Goal: Information Seeking & Learning: Find specific page/section

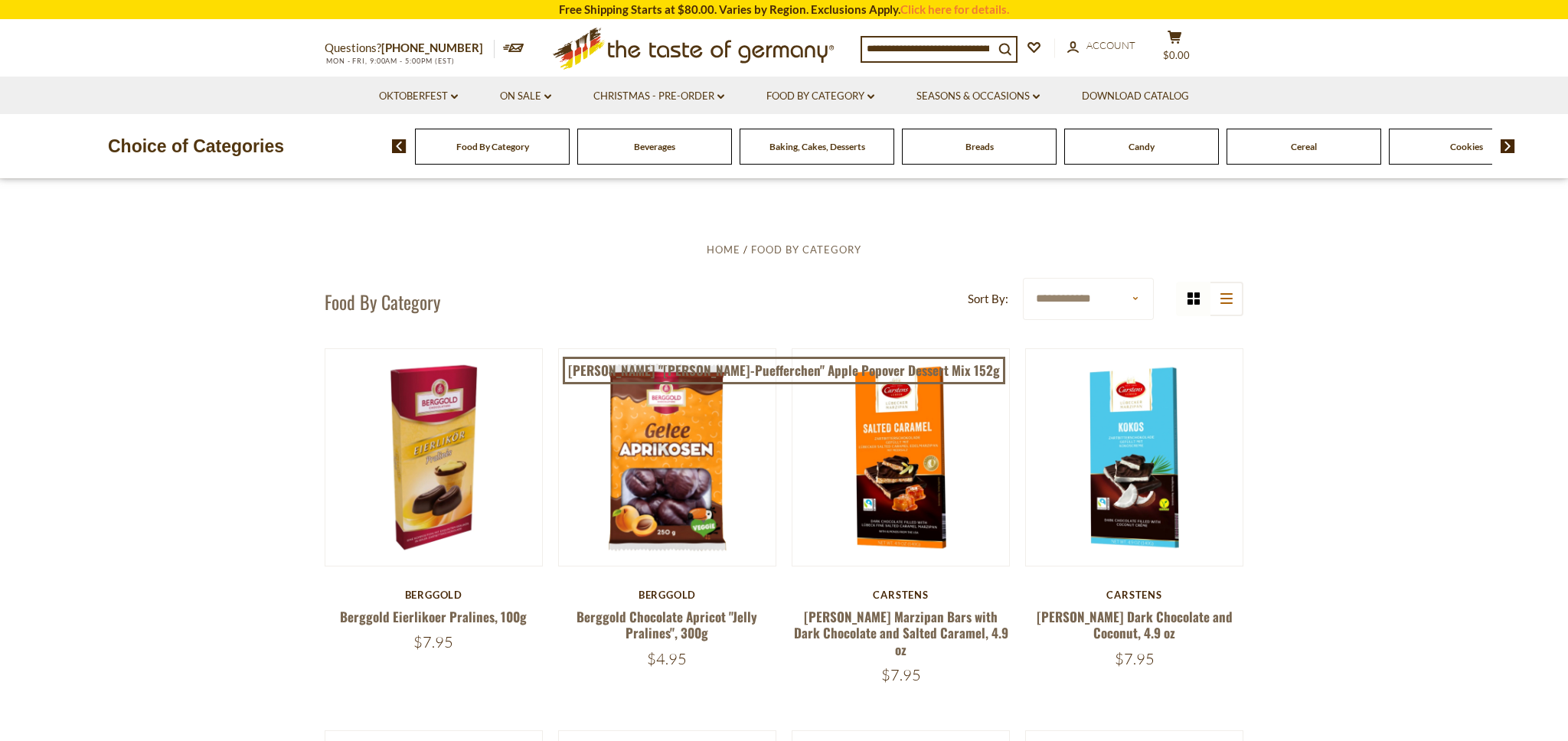
click at [1509, 141] on img at bounding box center [1507, 146] width 14 height 13
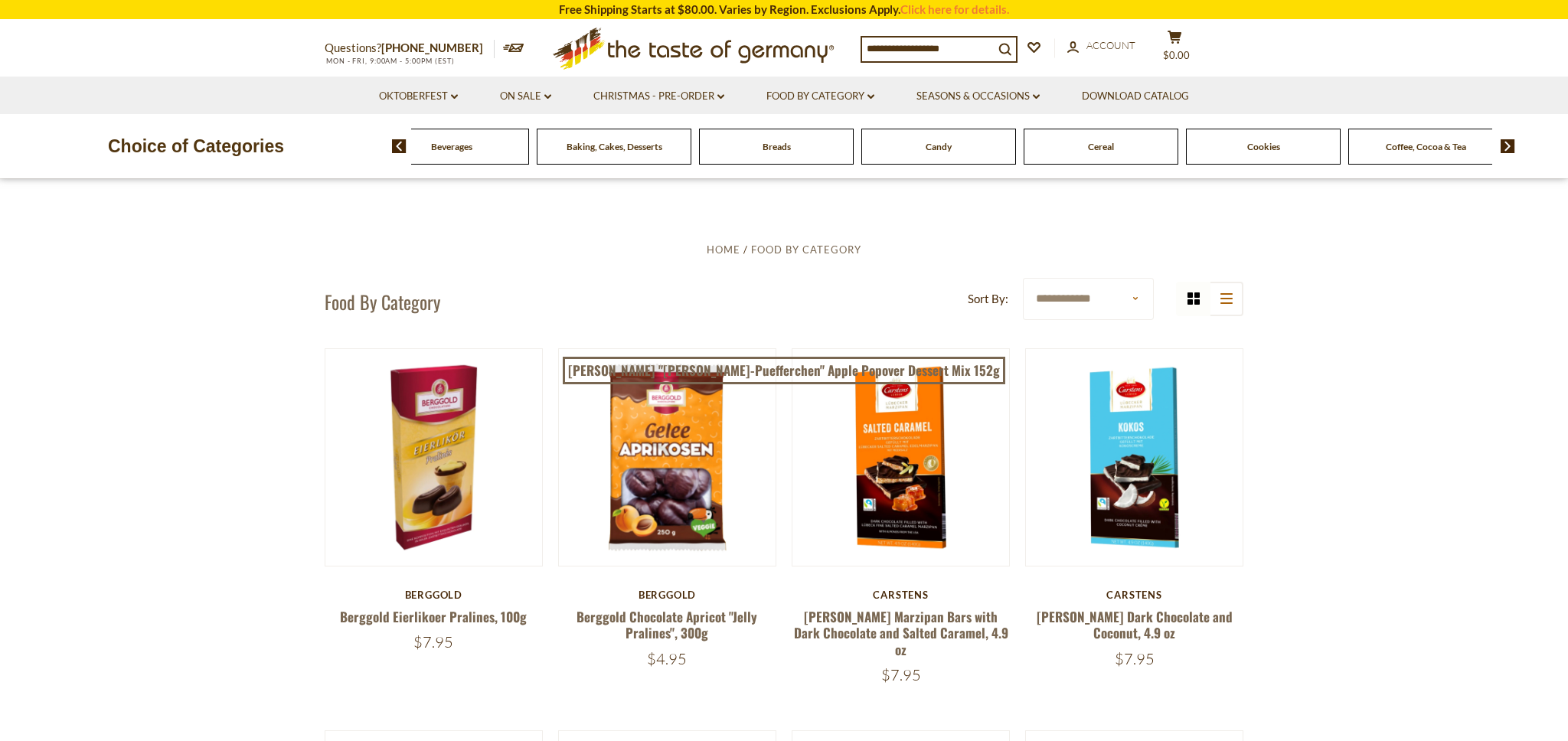
click at [1508, 142] on img at bounding box center [1507, 146] width 14 height 13
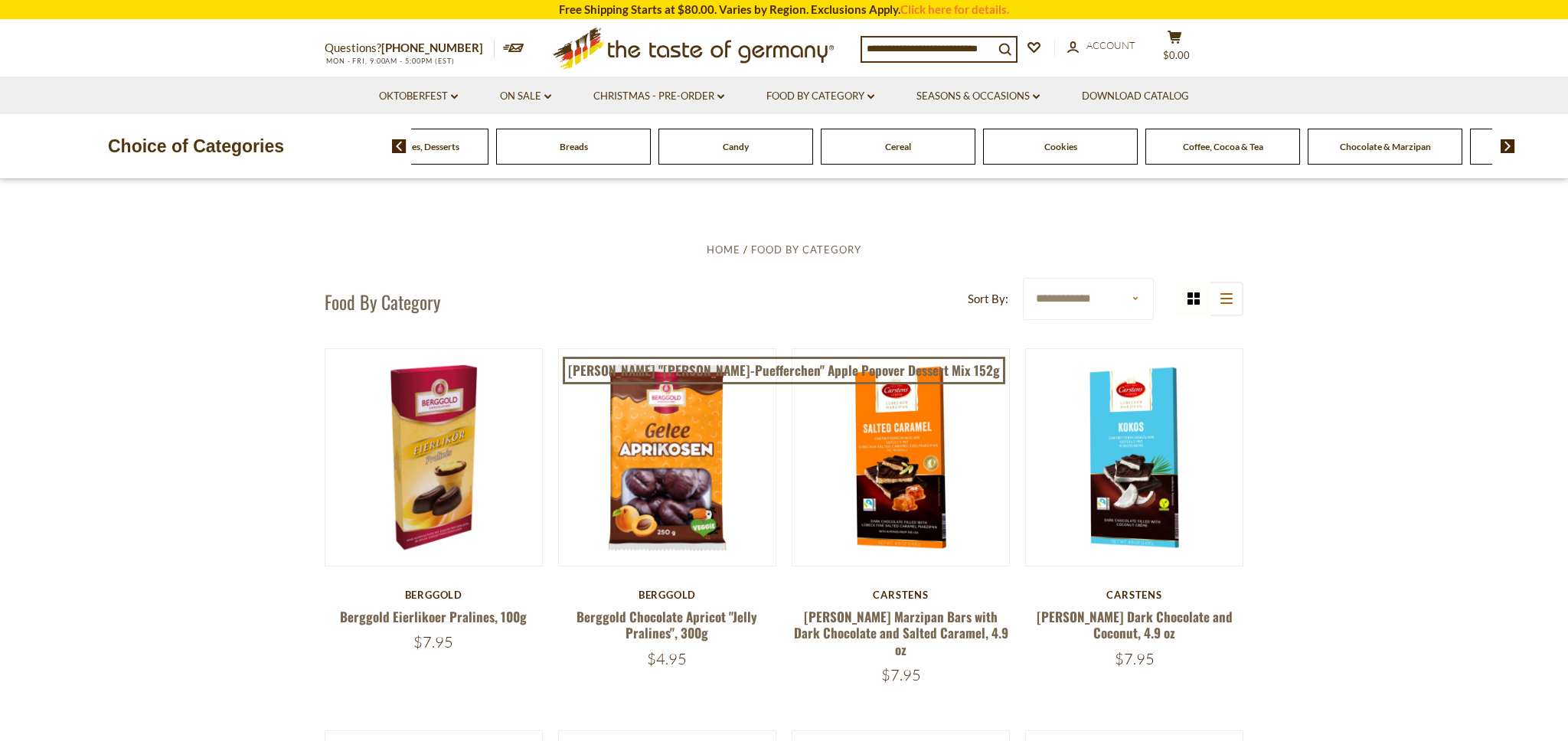
click at [1508, 142] on img at bounding box center [1507, 146] width 14 height 13
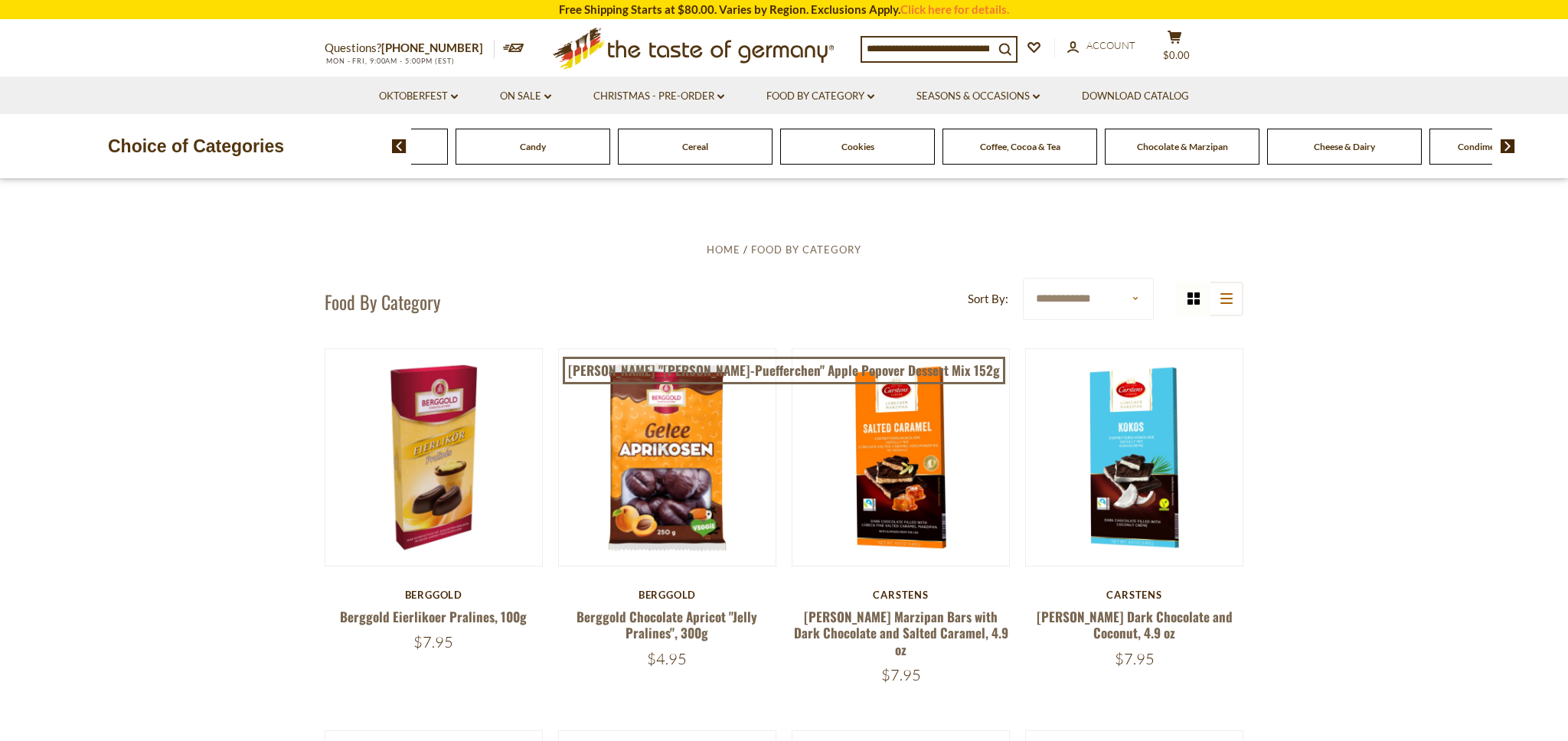
click at [1508, 142] on img at bounding box center [1507, 146] width 14 height 13
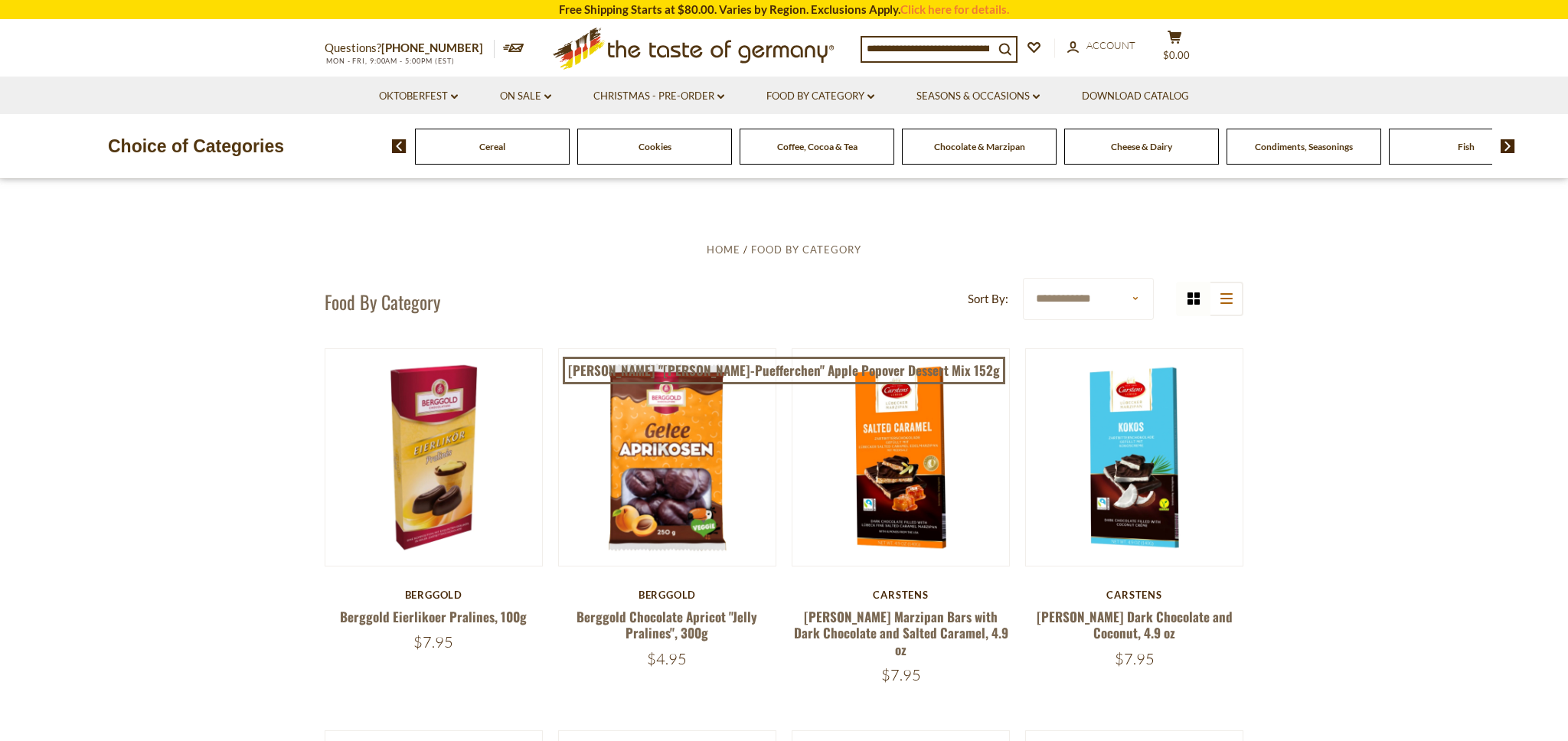
click at [1508, 142] on img at bounding box center [1507, 146] width 14 height 13
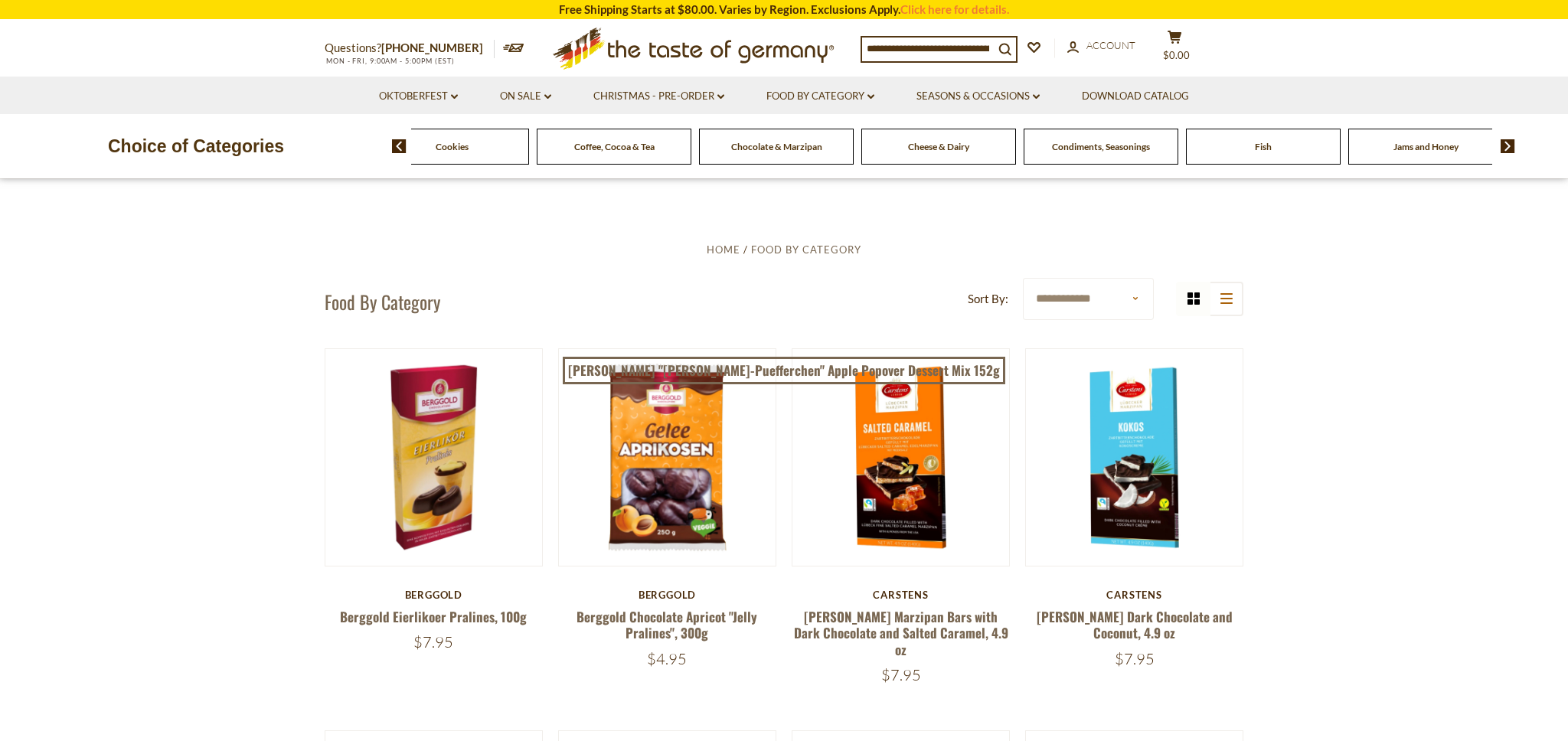
click at [1508, 142] on img at bounding box center [1507, 146] width 14 height 13
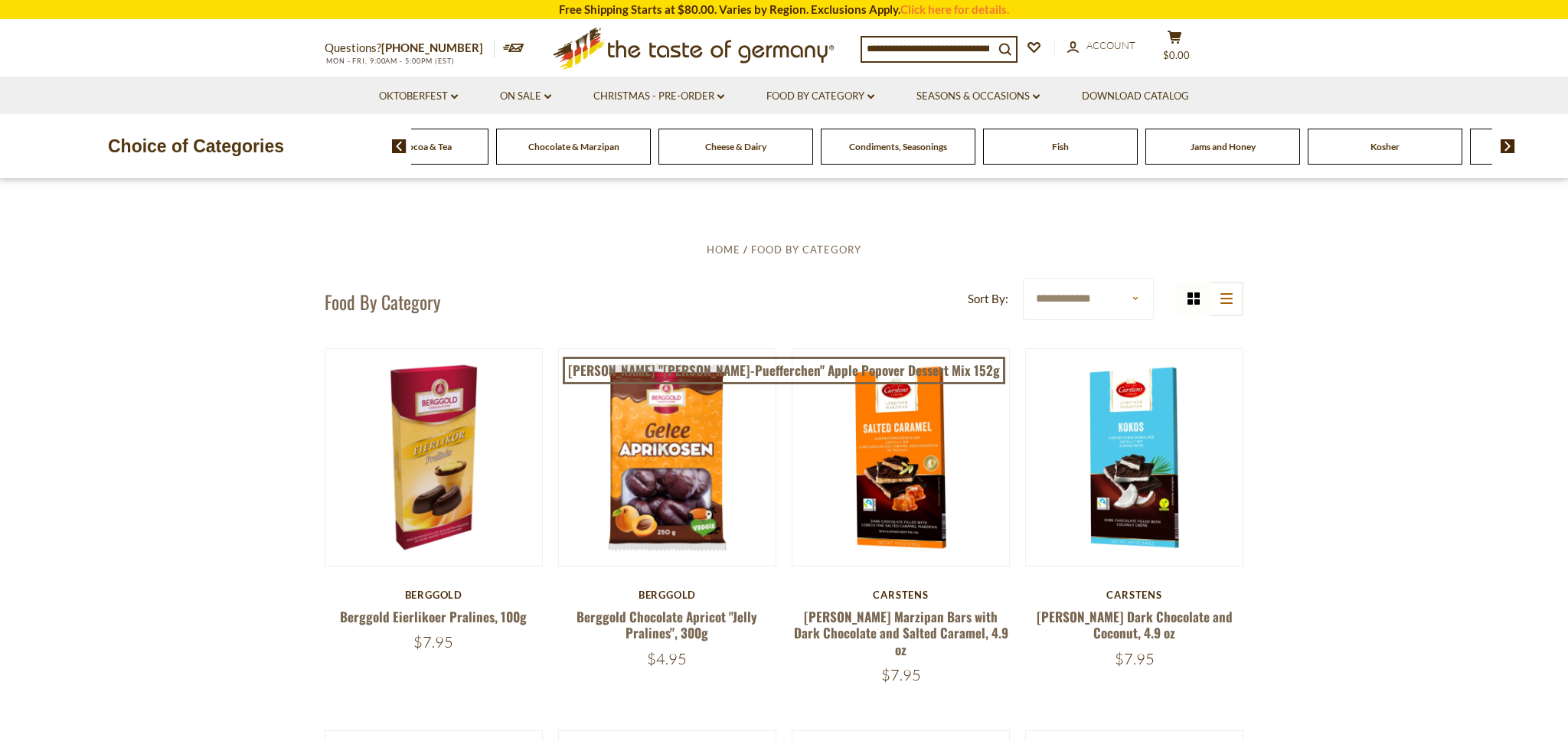
click at [1508, 142] on img at bounding box center [1507, 146] width 14 height 13
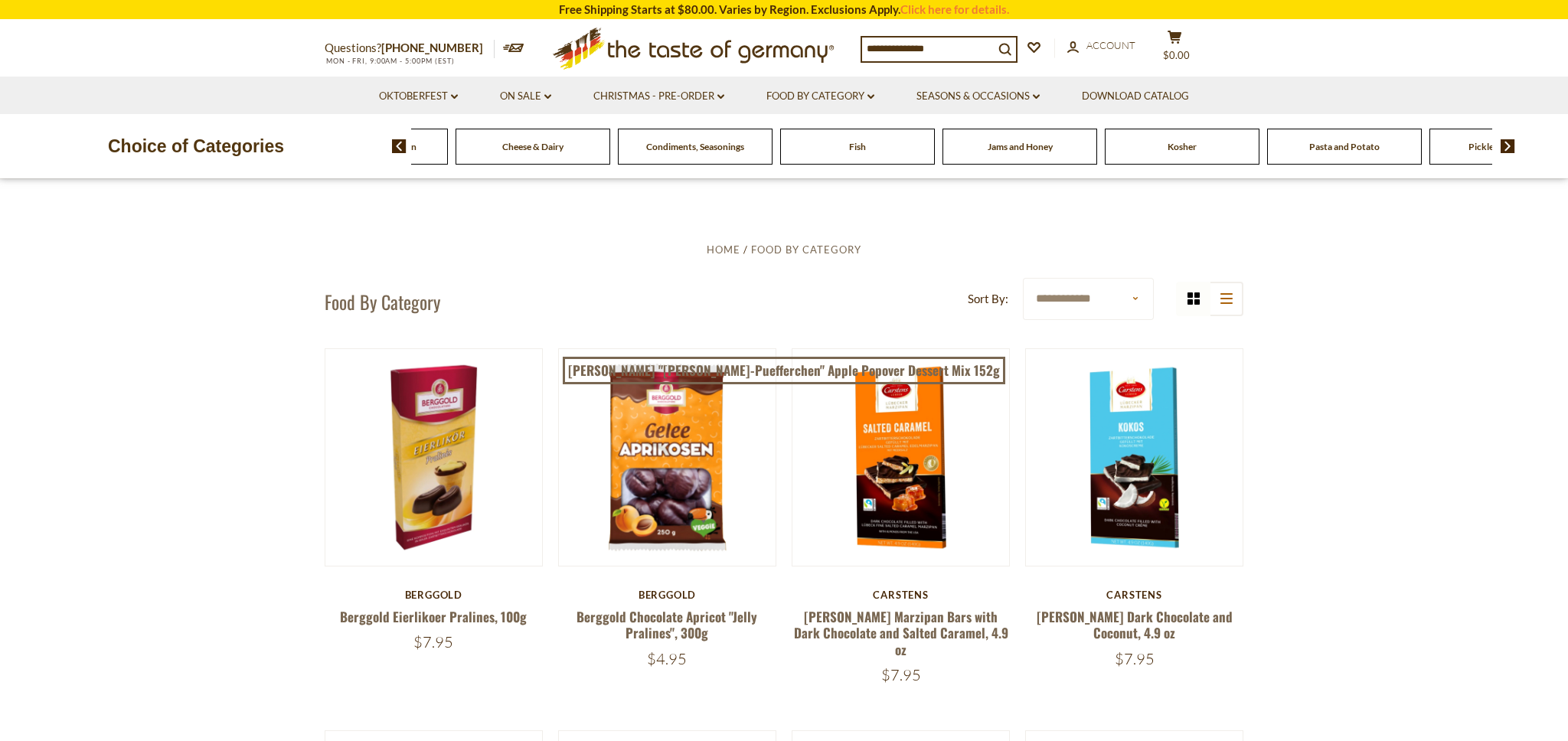
click at [1508, 142] on img at bounding box center [1507, 146] width 14 height 13
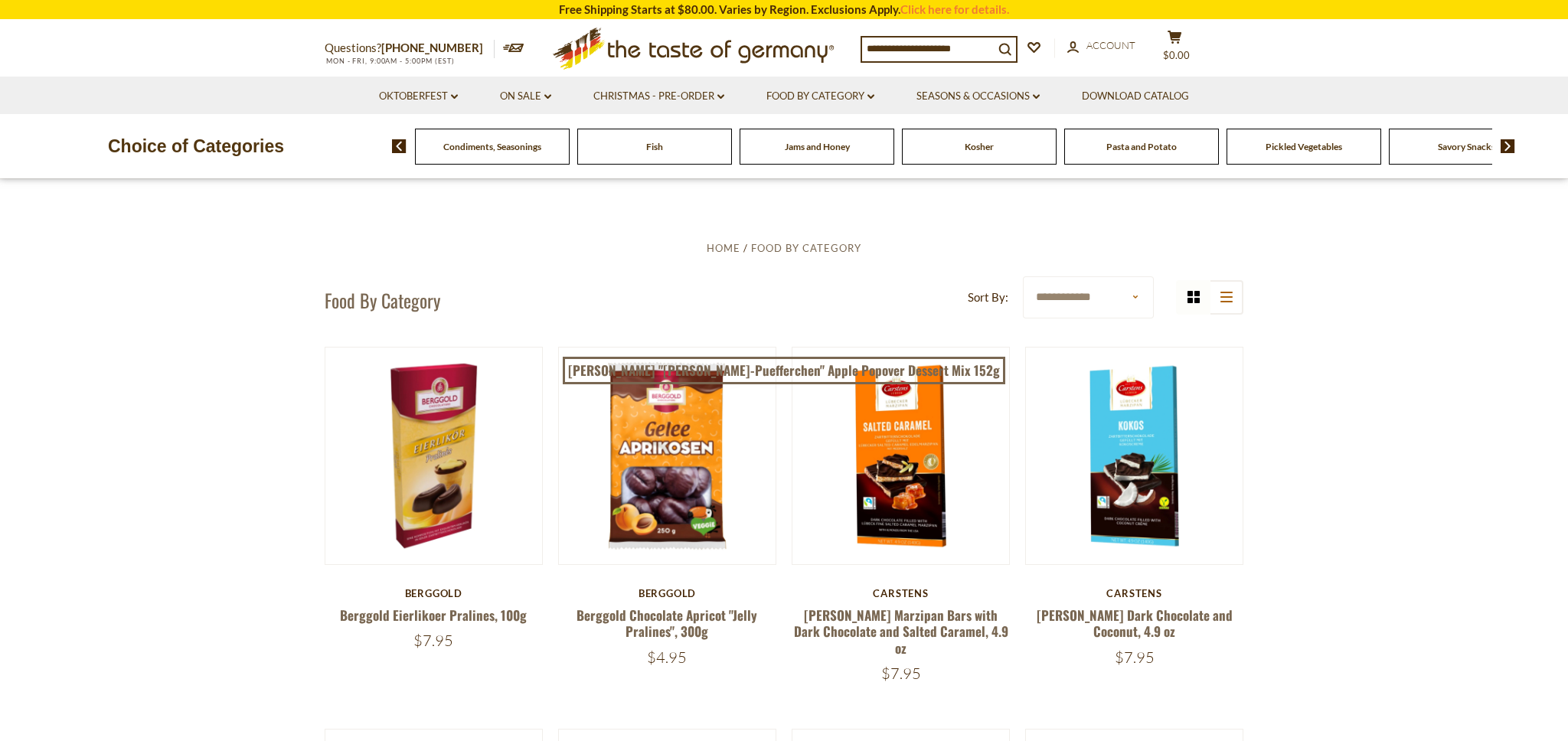
click at [1508, 142] on img at bounding box center [1507, 146] width 14 height 13
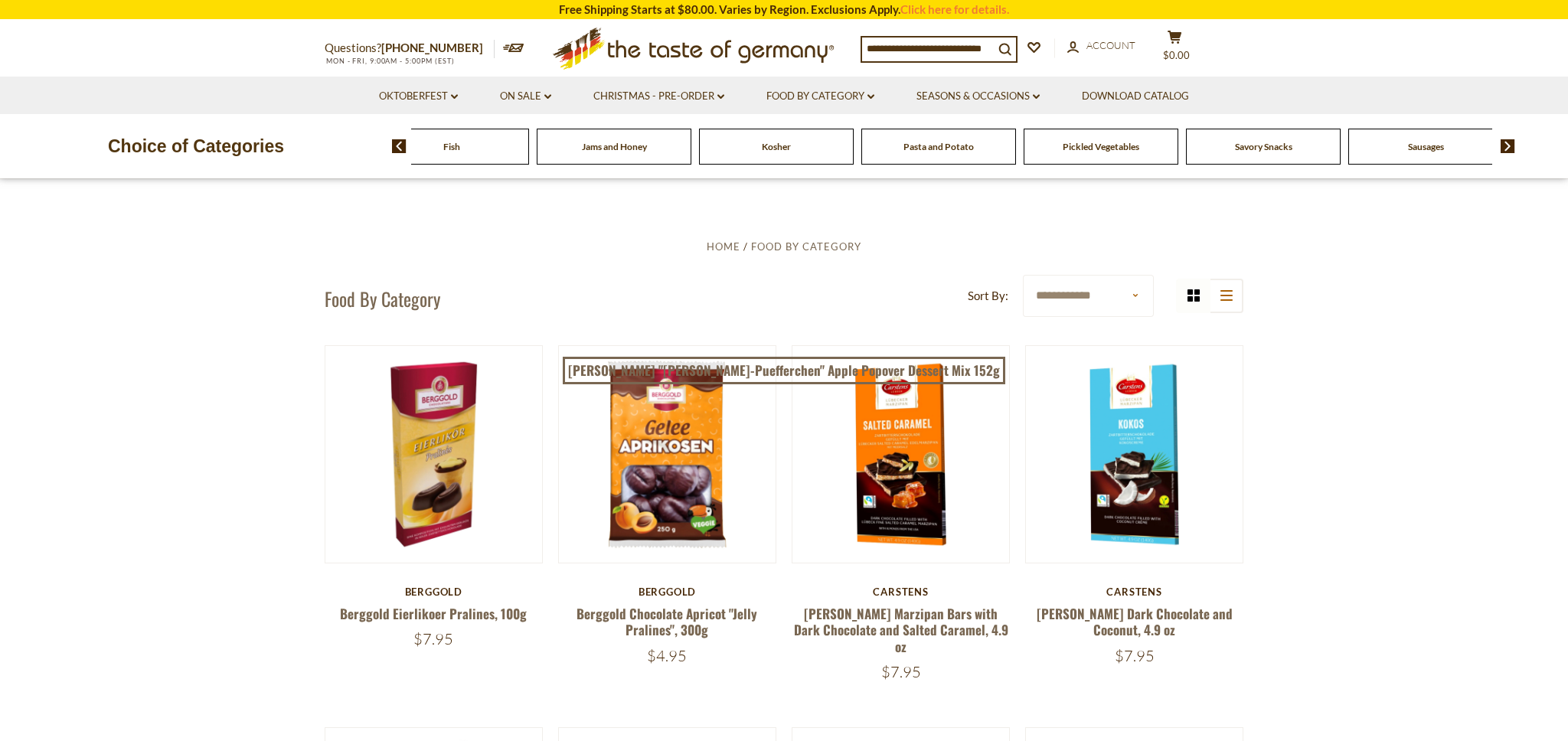
click at [1508, 142] on img at bounding box center [1507, 146] width 14 height 13
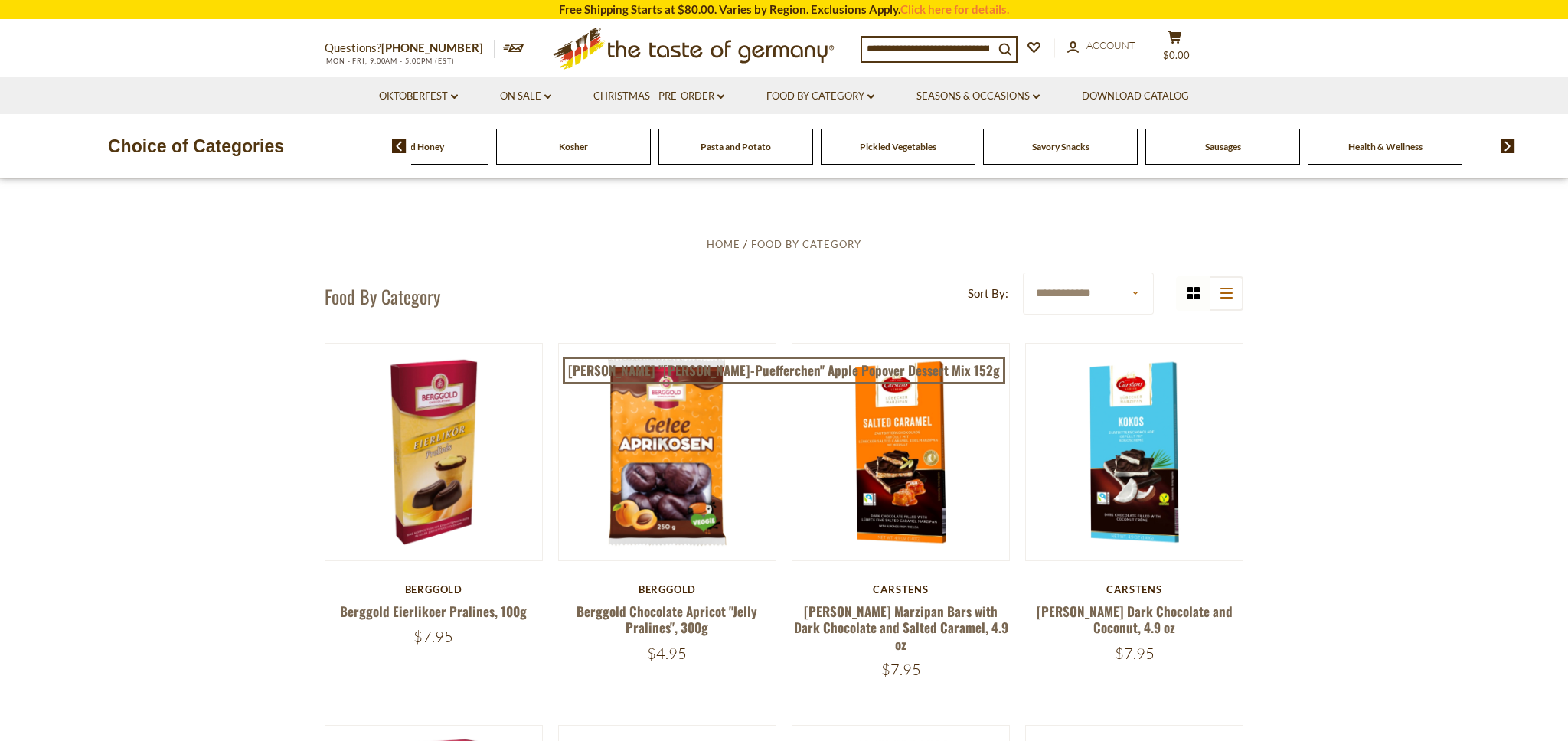
click at [1508, 142] on img at bounding box center [1507, 146] width 14 height 13
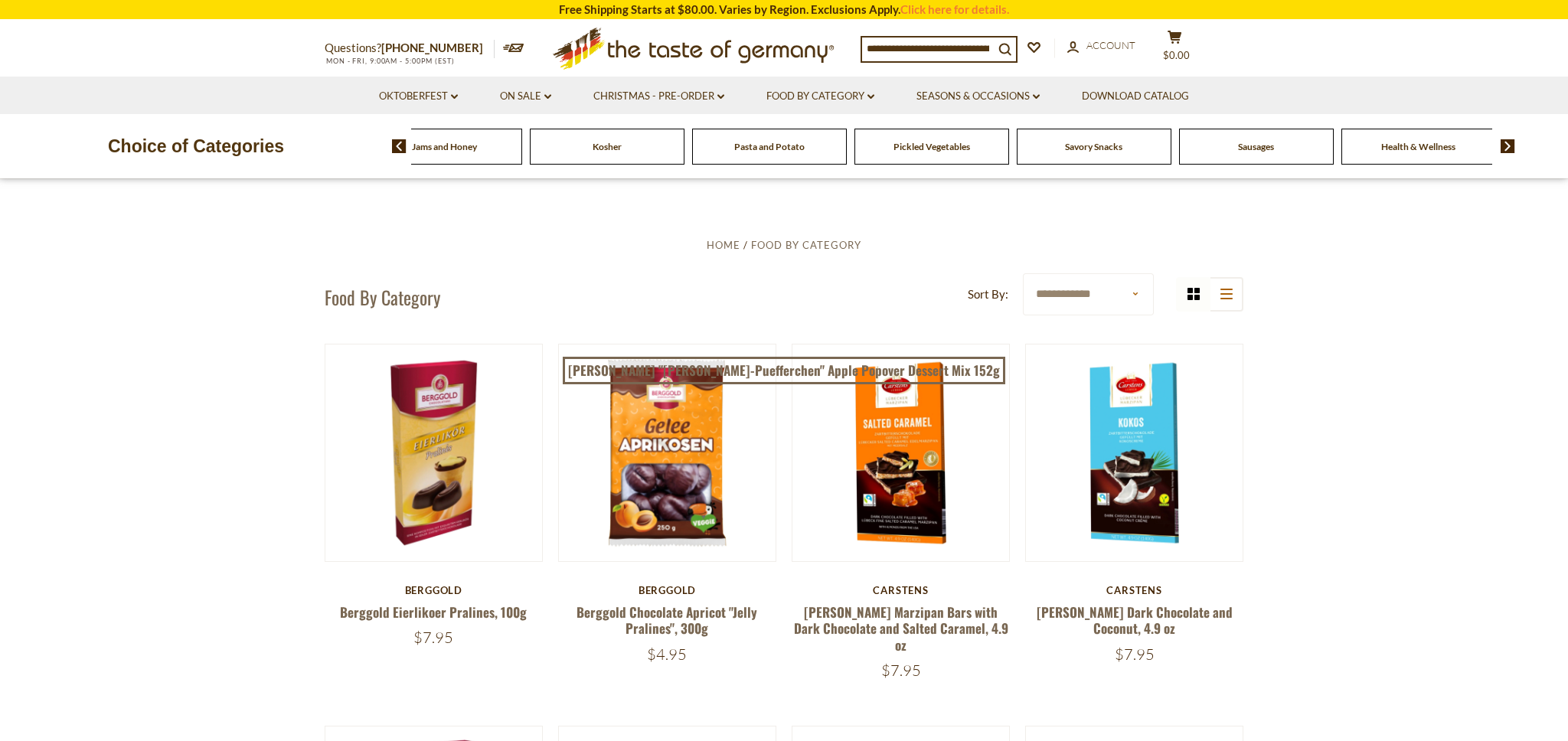
scroll to position [8, 0]
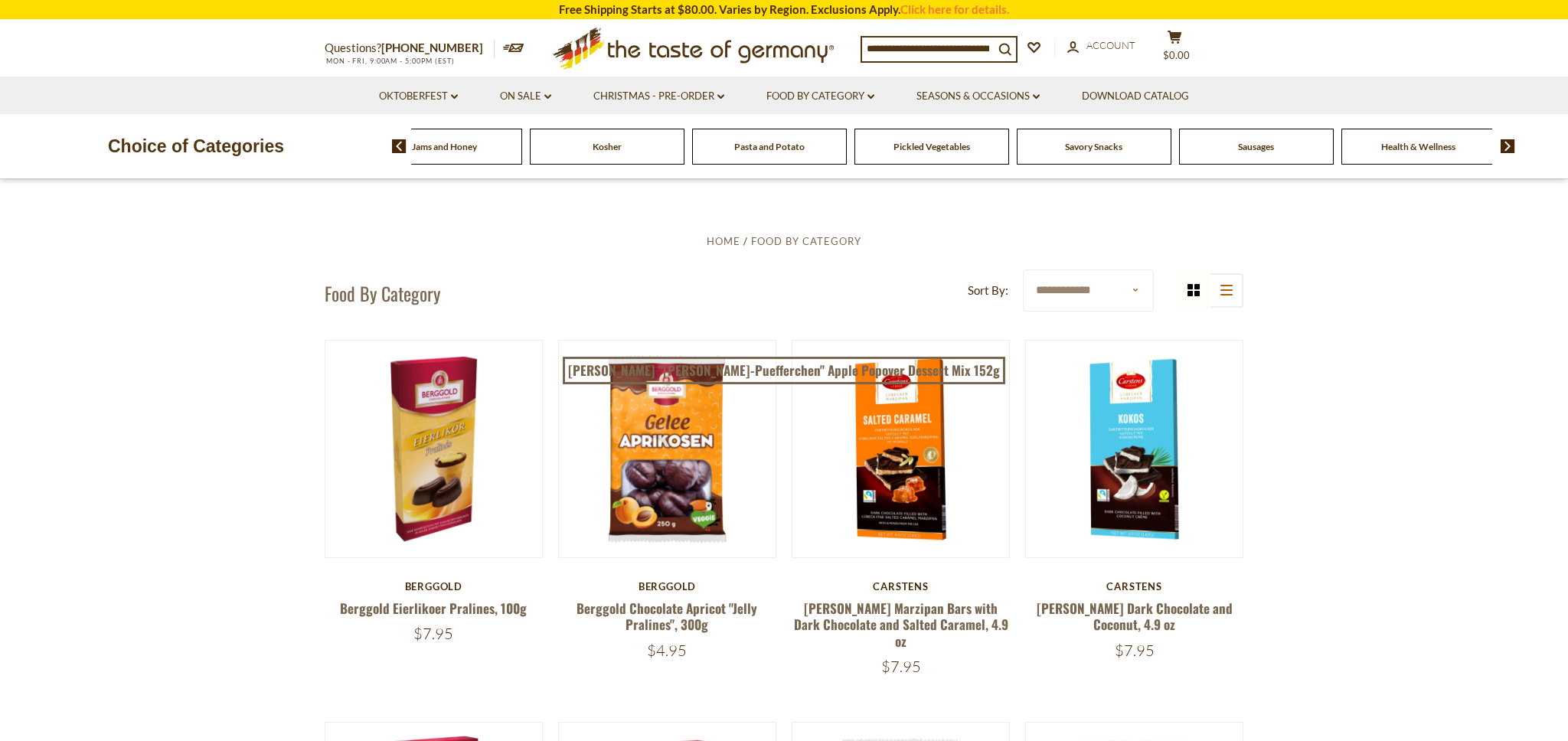
click at [1444, 148] on span "Health & Wellness" at bounding box center [1418, 147] width 75 height 12
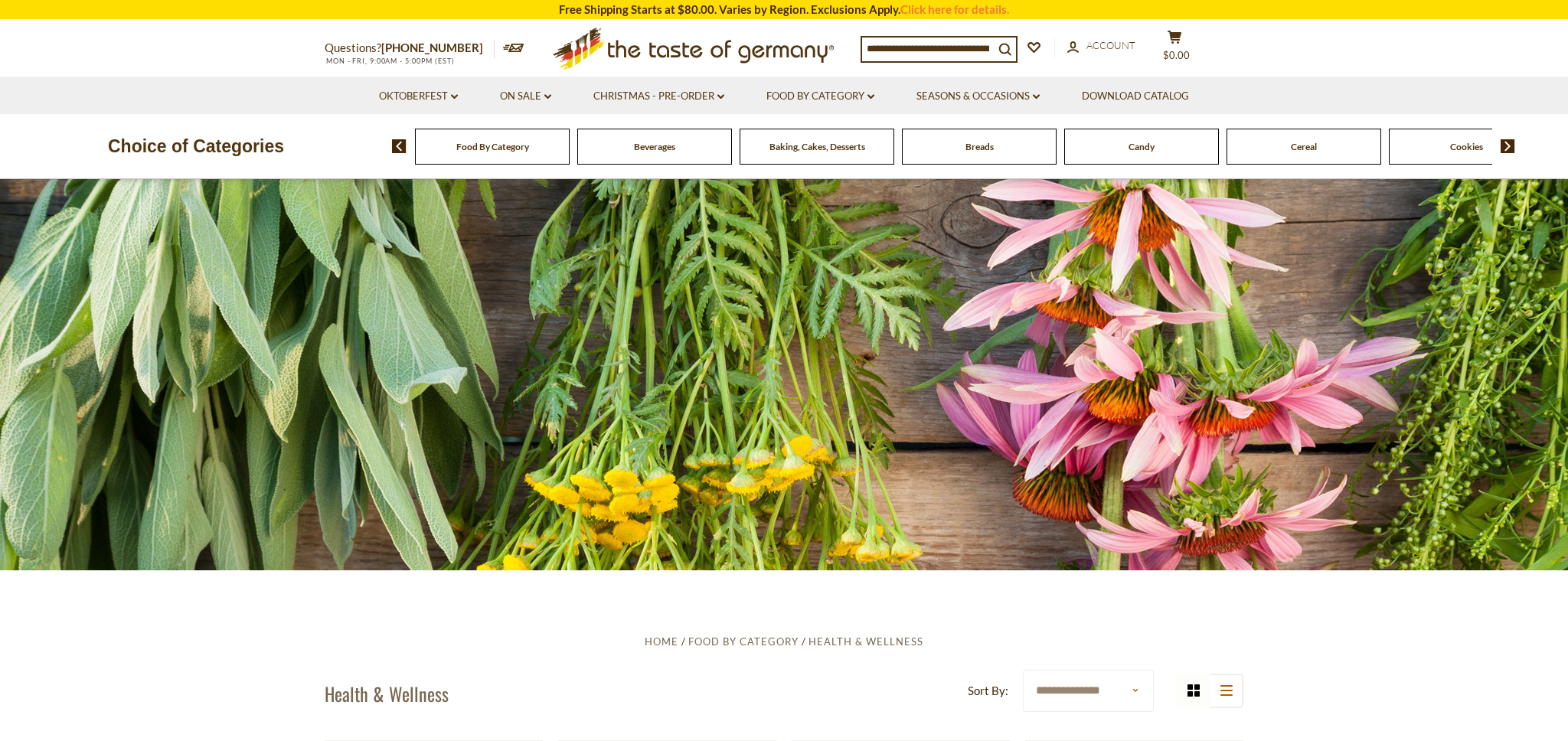
click at [876, 50] on input at bounding box center [927, 49] width 132 height 22
paste input "**********"
type input "**********"
